Goal: Check status: Check status

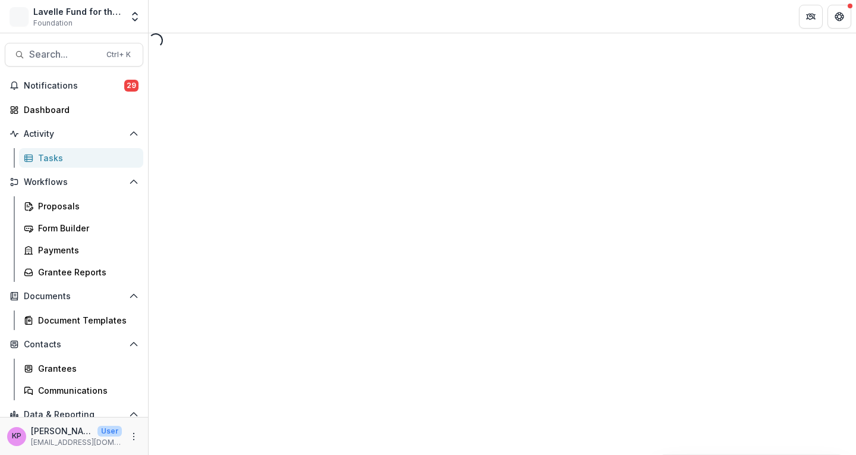
select select "**********"
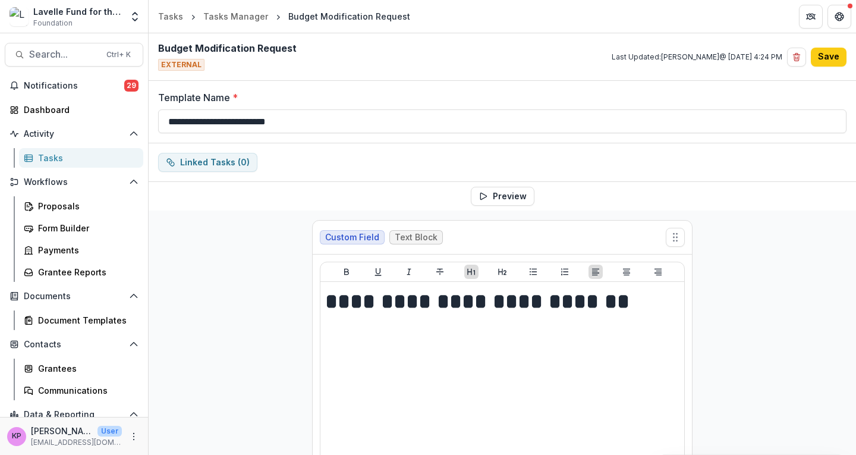
click at [503, 191] on button "Preview" at bounding box center [503, 196] width 64 height 19
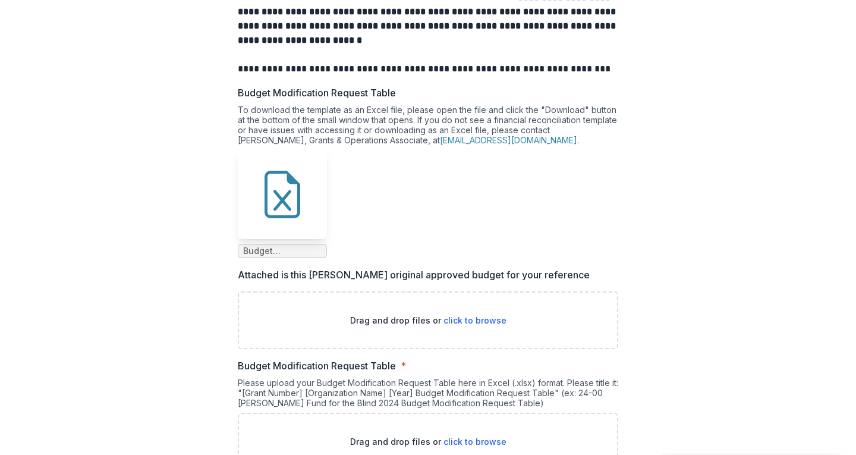
scroll to position [1310, 0]
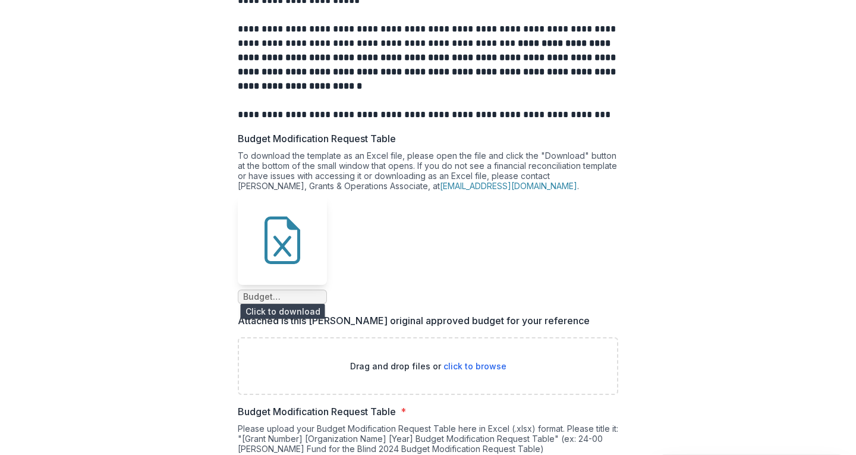
click at [298, 245] on icon at bounding box center [282, 240] width 36 height 48
click at [258, 240] on div at bounding box center [258, 240] width 0 height 0
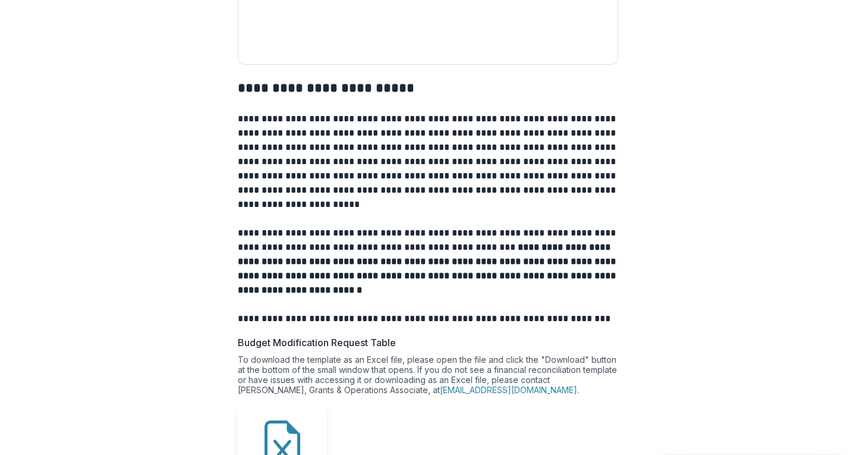
scroll to position [1104, 0]
